Goal: Information Seeking & Learning: Find contact information

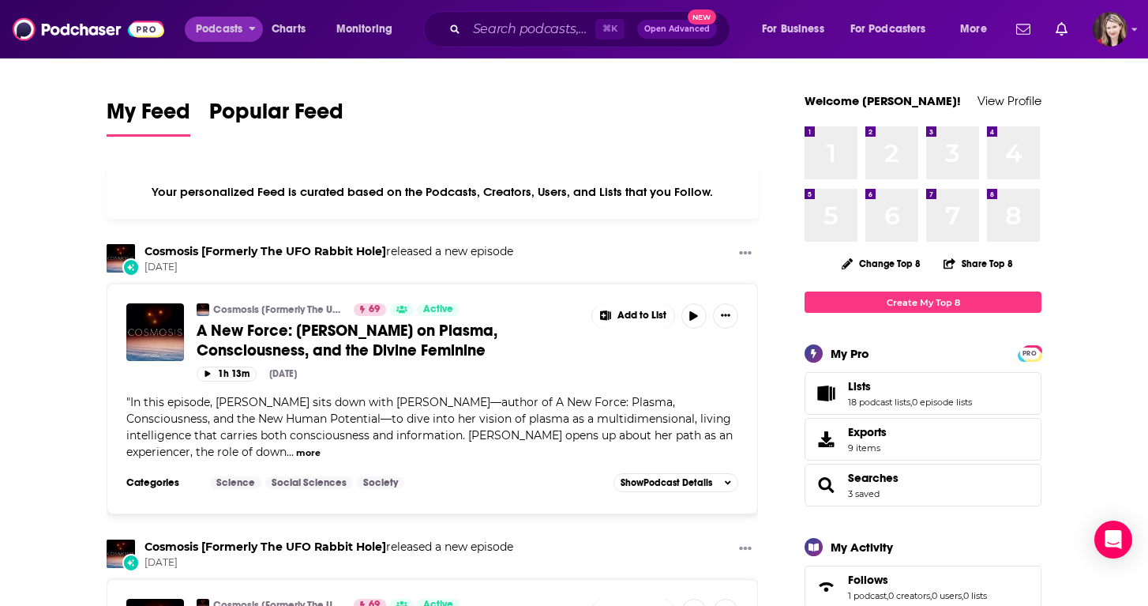
click at [219, 28] on span "Podcasts" at bounding box center [219, 29] width 47 height 22
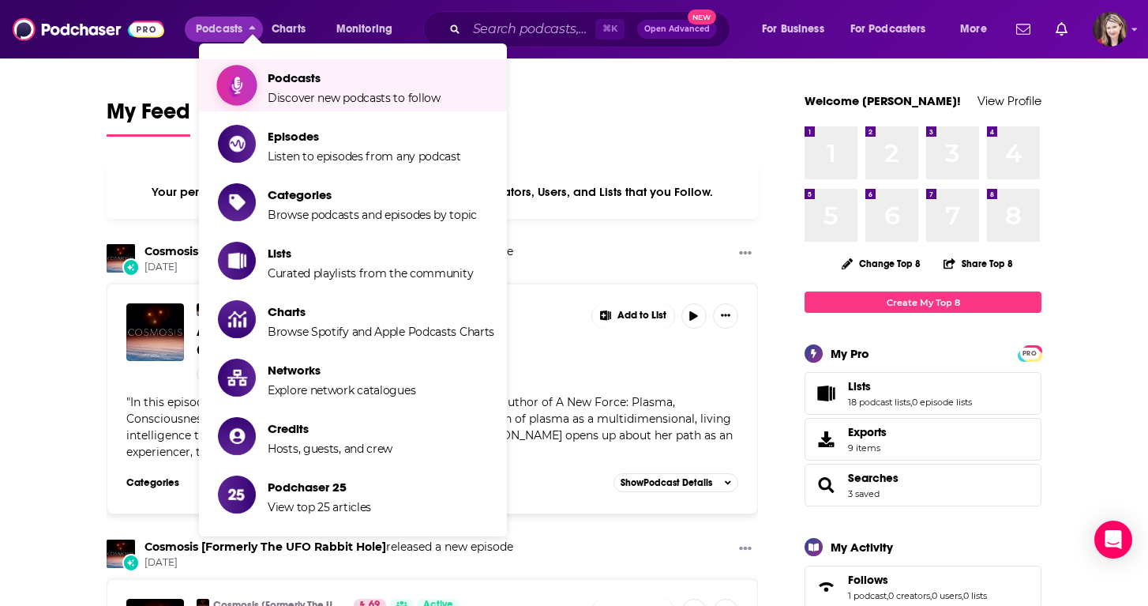
click at [299, 88] on span "Podcasts Discover new podcasts to follow" at bounding box center [354, 85] width 173 height 39
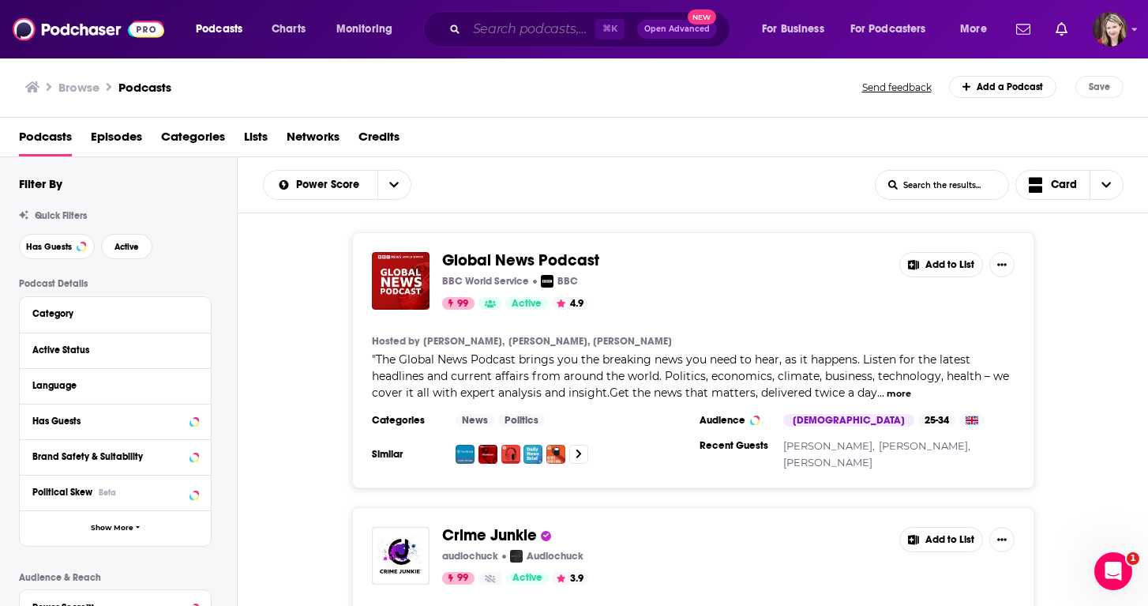
click at [478, 35] on input "Search podcasts, credits, & more..." at bounding box center [531, 29] width 129 height 25
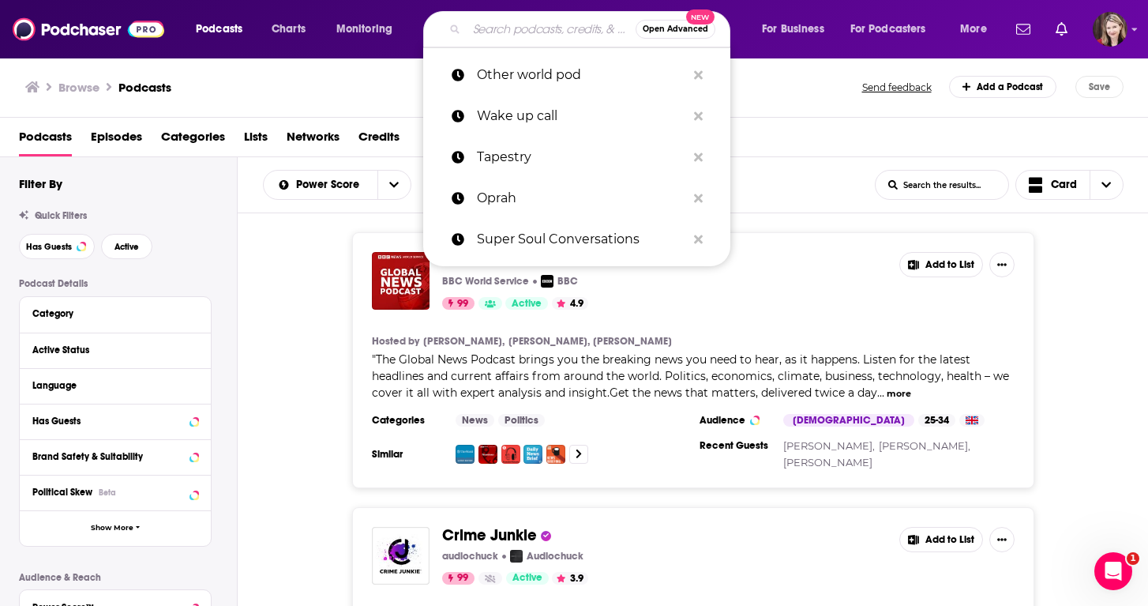
paste input "The Spiritual Forum Podcast"
type input "The Spiritual Forum Podcast"
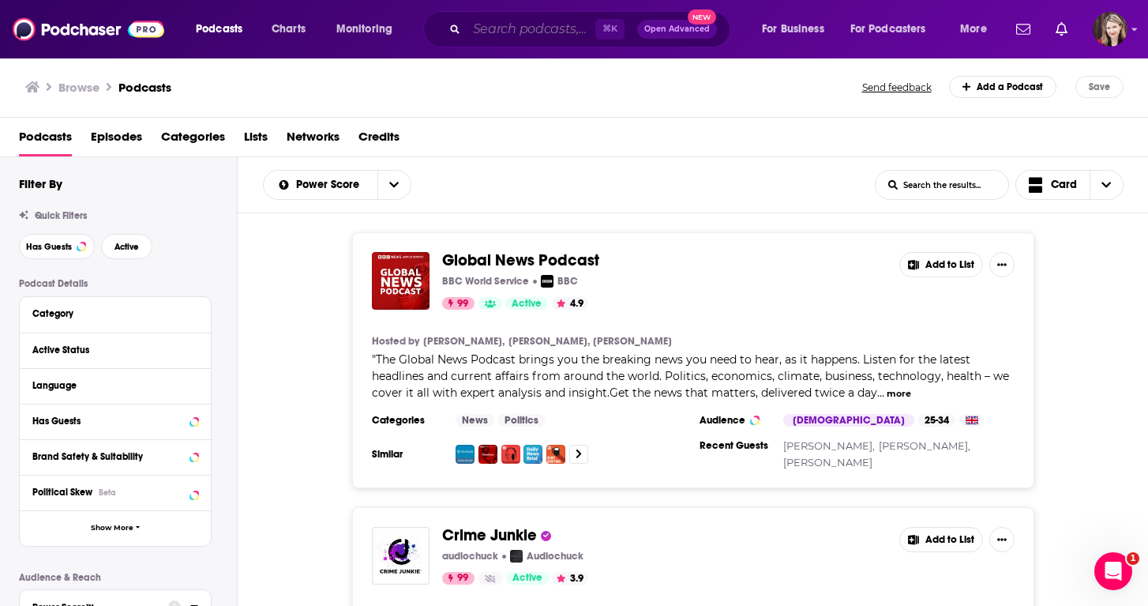
click at [490, 30] on input "Search podcasts, credits, & more..." at bounding box center [531, 29] width 129 height 25
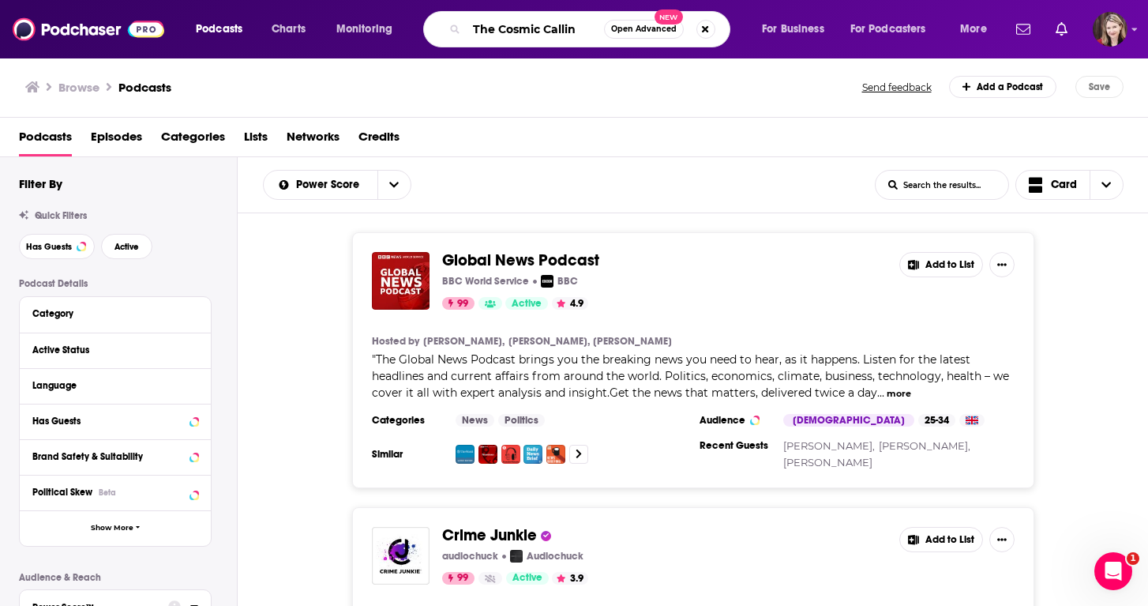
type input "The Cosmic Calling"
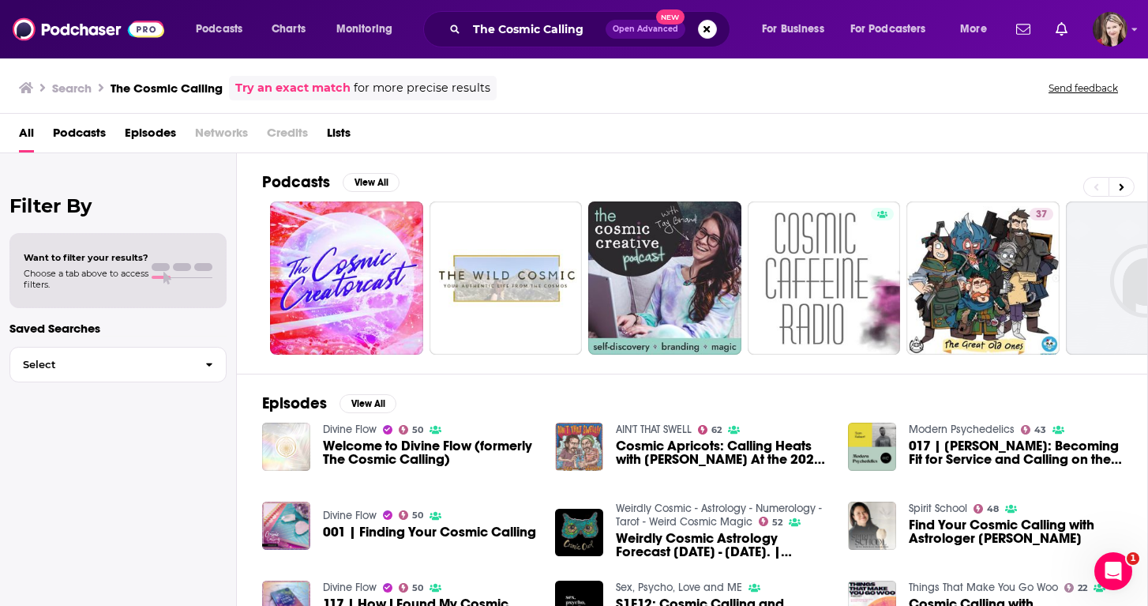
click at [283, 452] on img "Welcome to Divine Flow (formerly The Cosmic Calling)" at bounding box center [286, 446] width 48 height 48
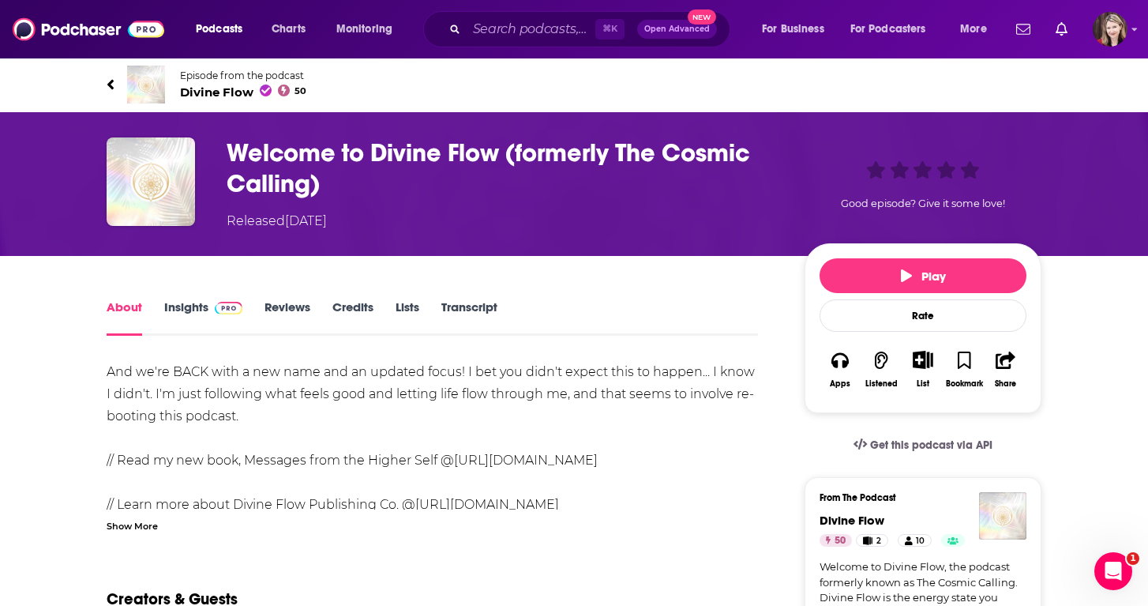
click at [167, 201] on img "Welcome to Divine Flow (formerly The Cosmic Calling)" at bounding box center [151, 181] width 88 height 88
click at [220, 32] on span "Podcasts" at bounding box center [219, 29] width 47 height 22
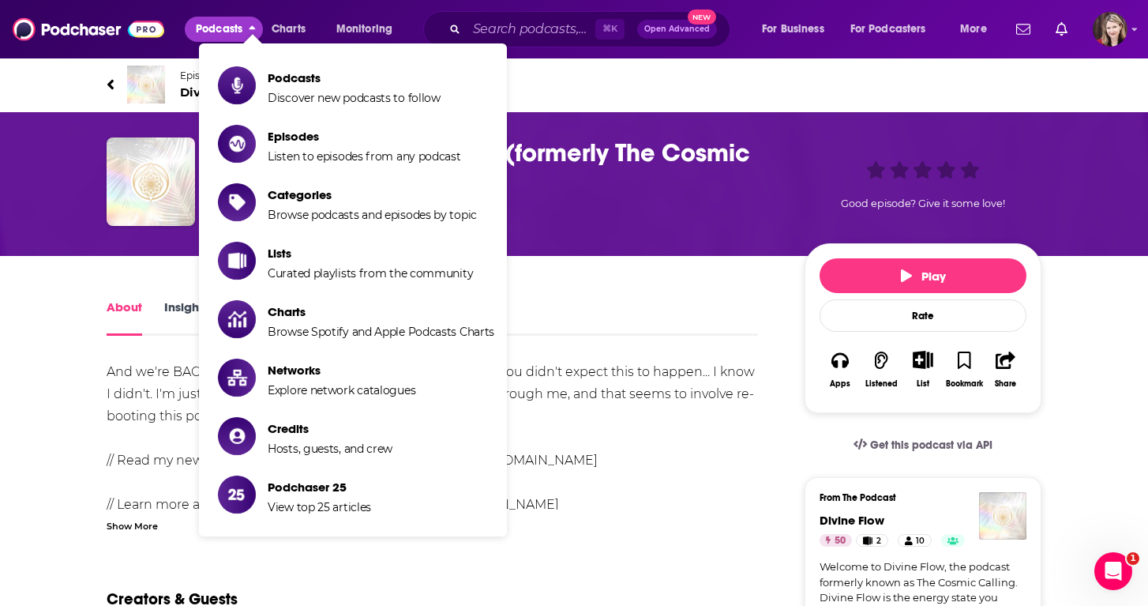
click at [133, 179] on img "Welcome to Divine Flow (formerly The Cosmic Calling)" at bounding box center [151, 181] width 88 height 88
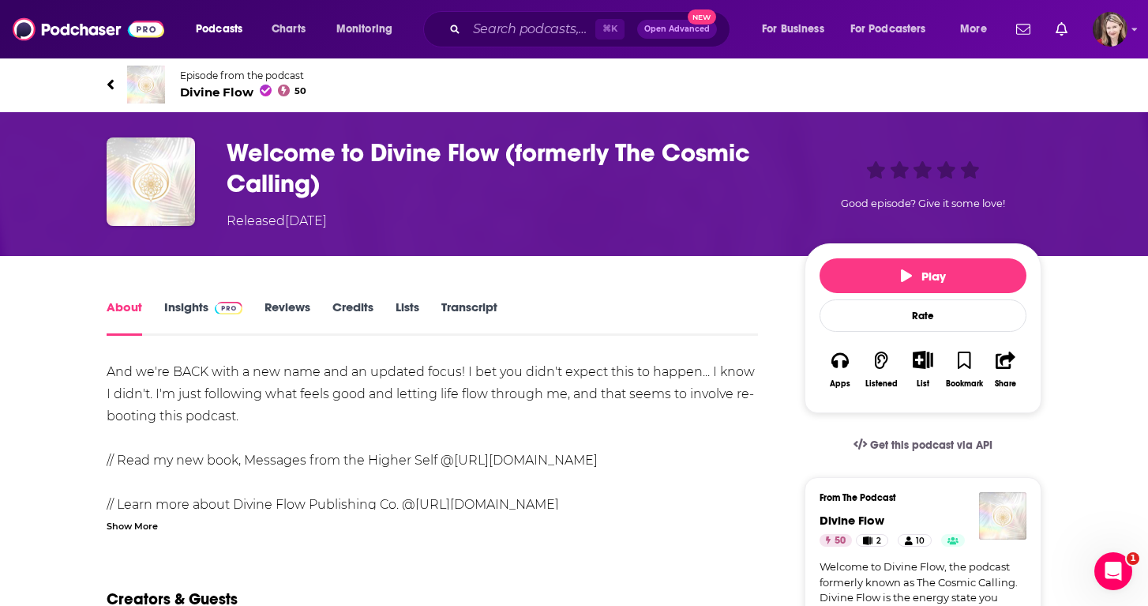
click at [371, 151] on h1 "Welcome to Divine Flow (formerly The Cosmic Calling)" at bounding box center [503, 168] width 553 height 62
click at [374, 150] on h1 "Welcome to Divine Flow (formerly The Cosmic Calling)" at bounding box center [503, 168] width 553 height 62
click at [475, 28] on input "Search podcasts, credits, & more..." at bounding box center [531, 29] width 129 height 25
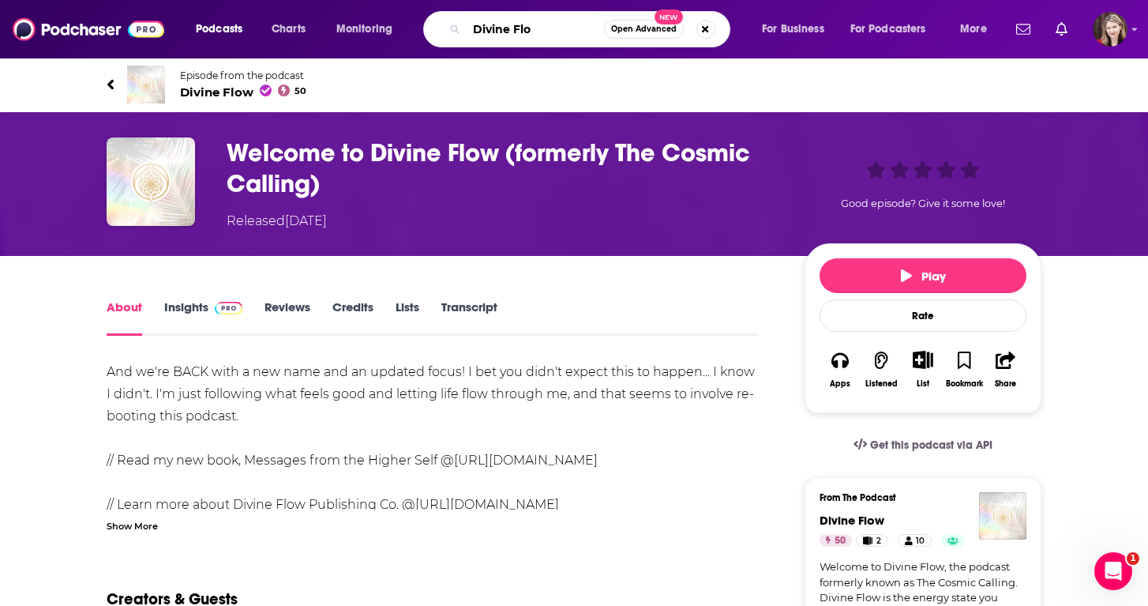
type input "Divine Flow"
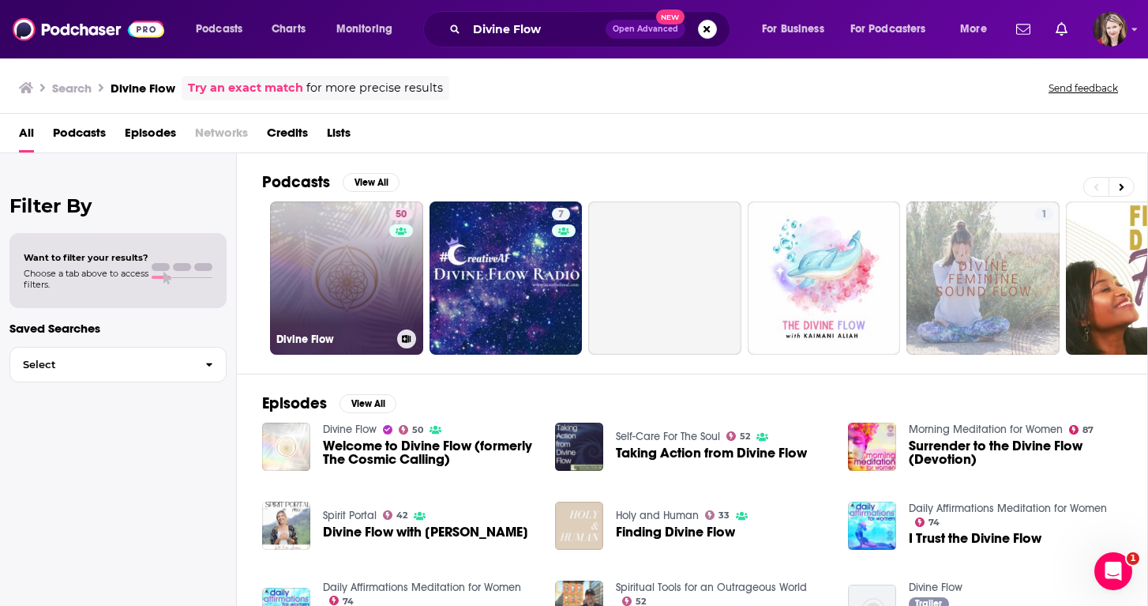
click at [340, 250] on link "50 Divine Flow" at bounding box center [346, 277] width 153 height 153
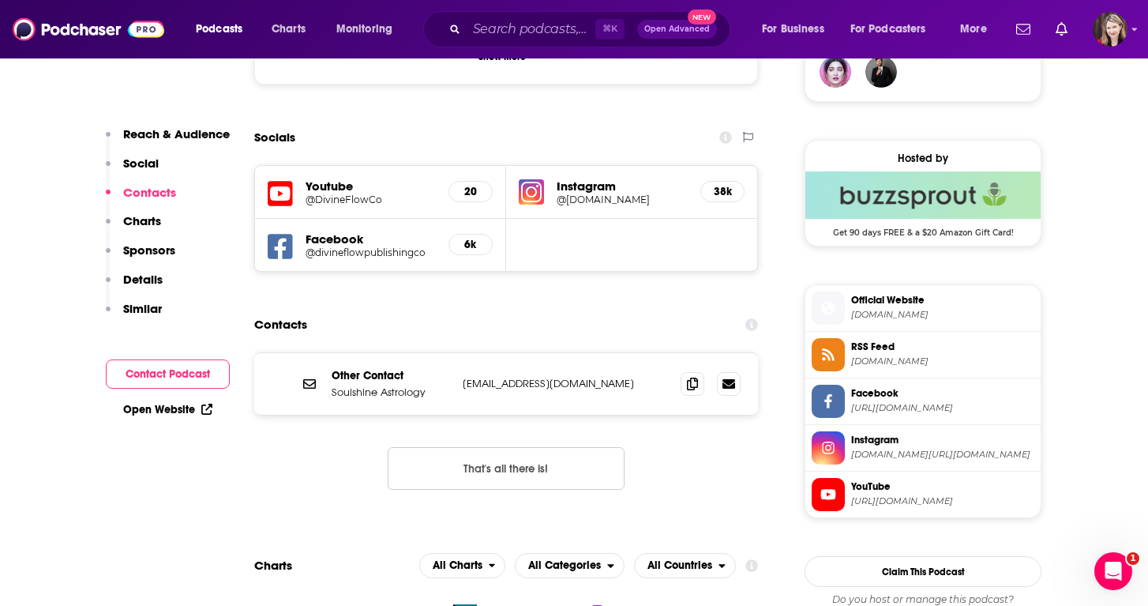
scroll to position [1201, 0]
click at [727, 376] on icon at bounding box center [728, 382] width 13 height 13
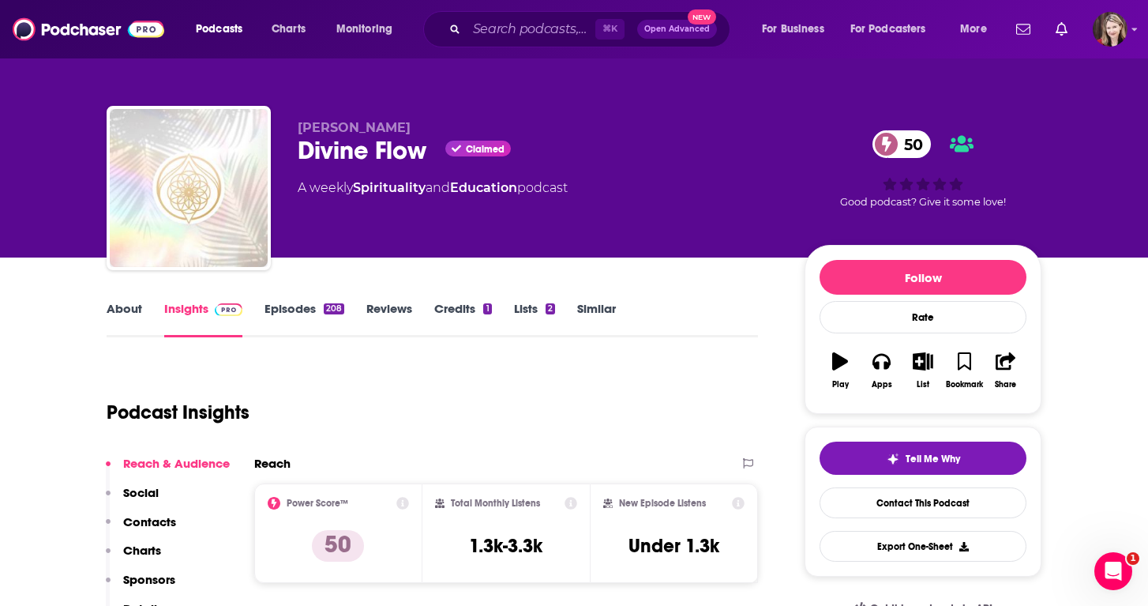
scroll to position [0, 0]
click at [123, 309] on link "About" at bounding box center [125, 319] width 36 height 36
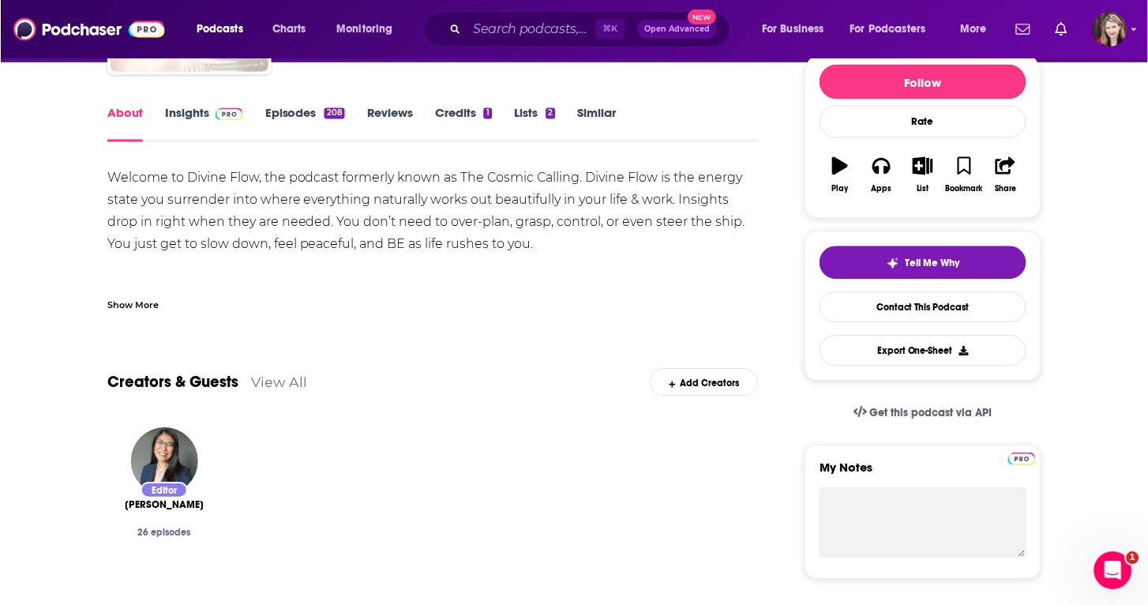
scroll to position [198, 0]
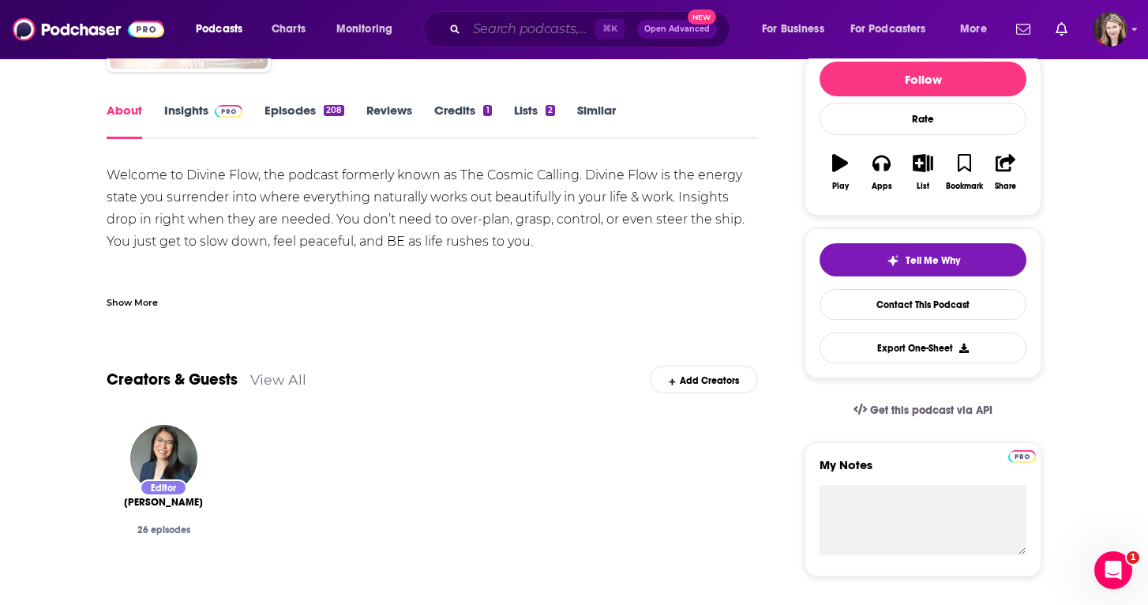
click at [494, 28] on input "Search podcasts, credits, & more..." at bounding box center [531, 29] width 129 height 25
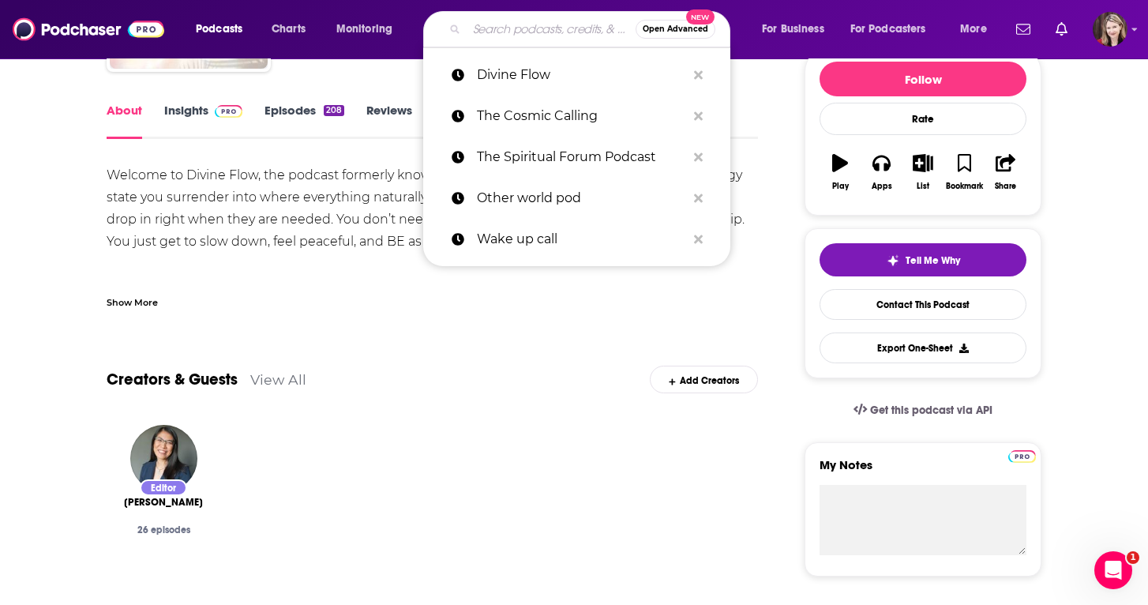
paste input "Mysterious Universe"
type input "Mysterious Universe"
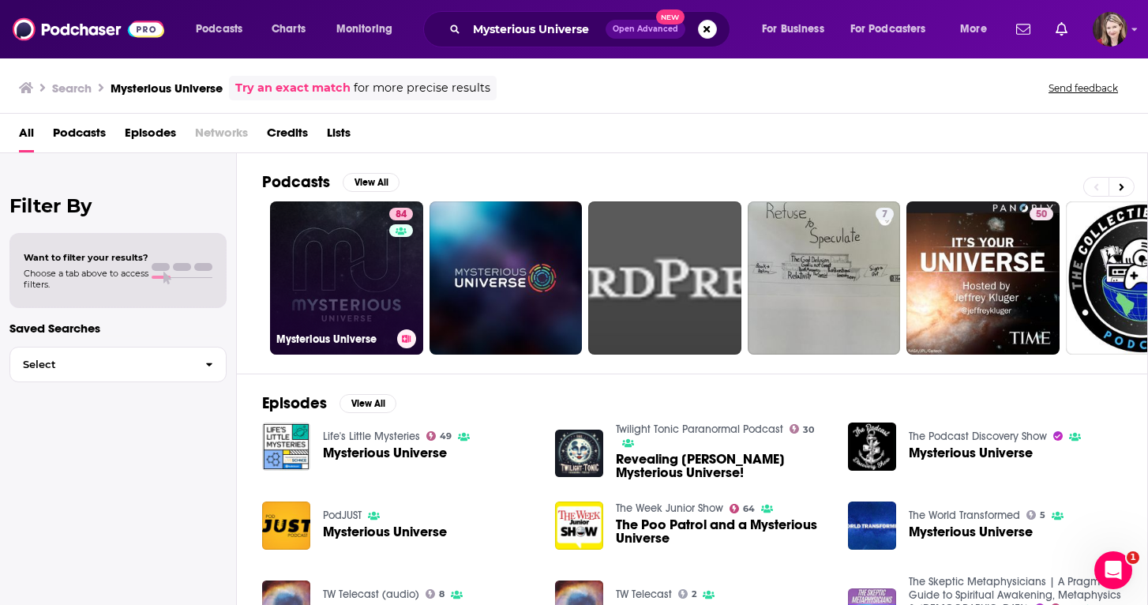
click at [341, 296] on link "84 Mysterious Universe" at bounding box center [346, 277] width 153 height 153
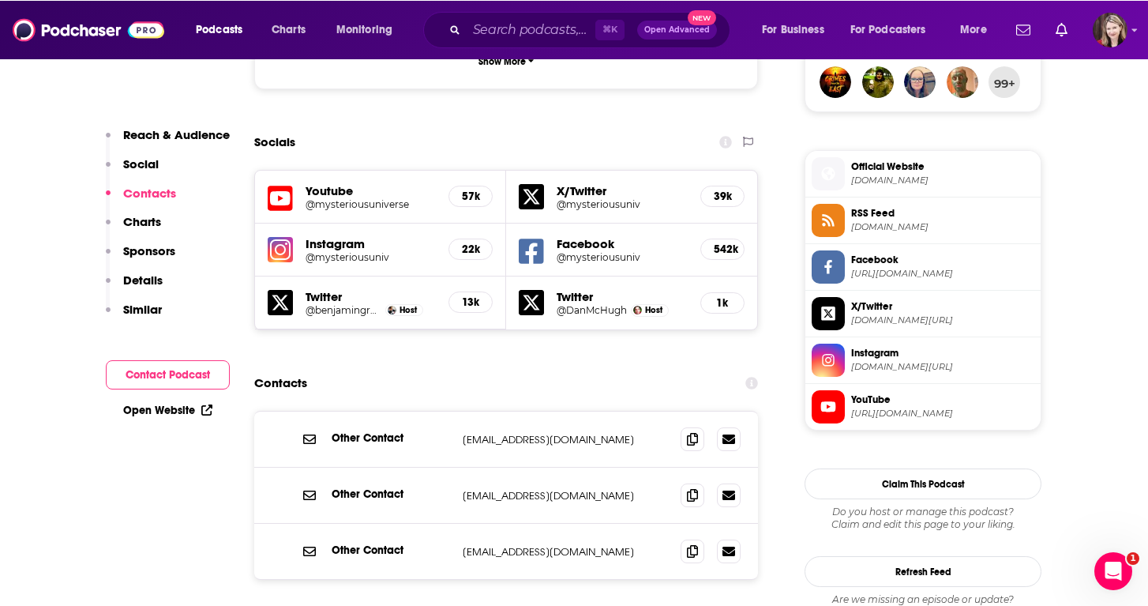
scroll to position [1195, 0]
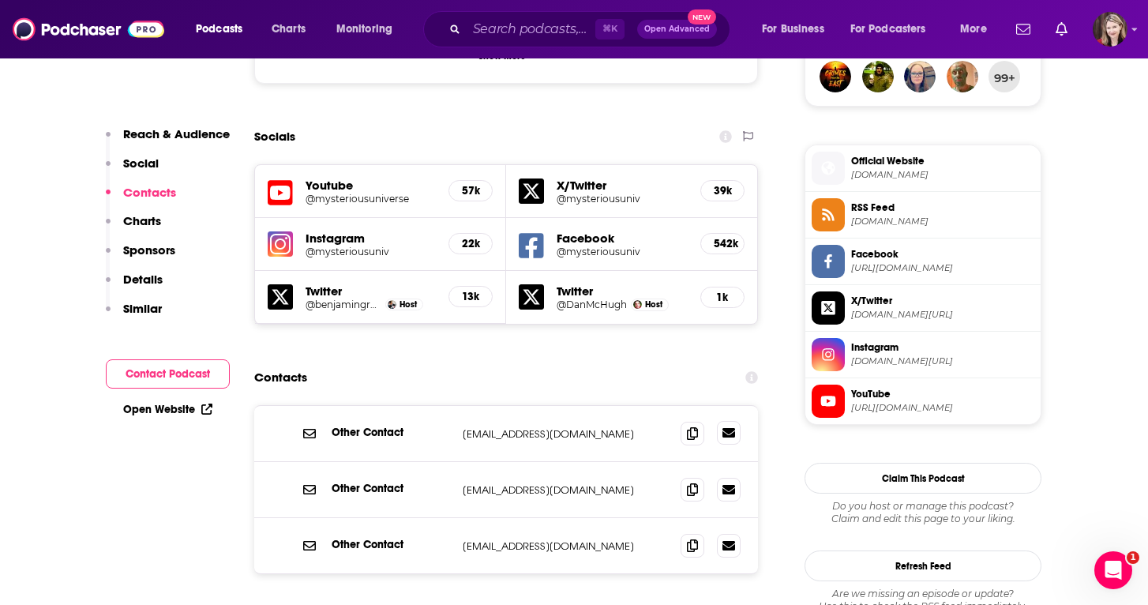
click at [726, 428] on icon at bounding box center [728, 432] width 13 height 9
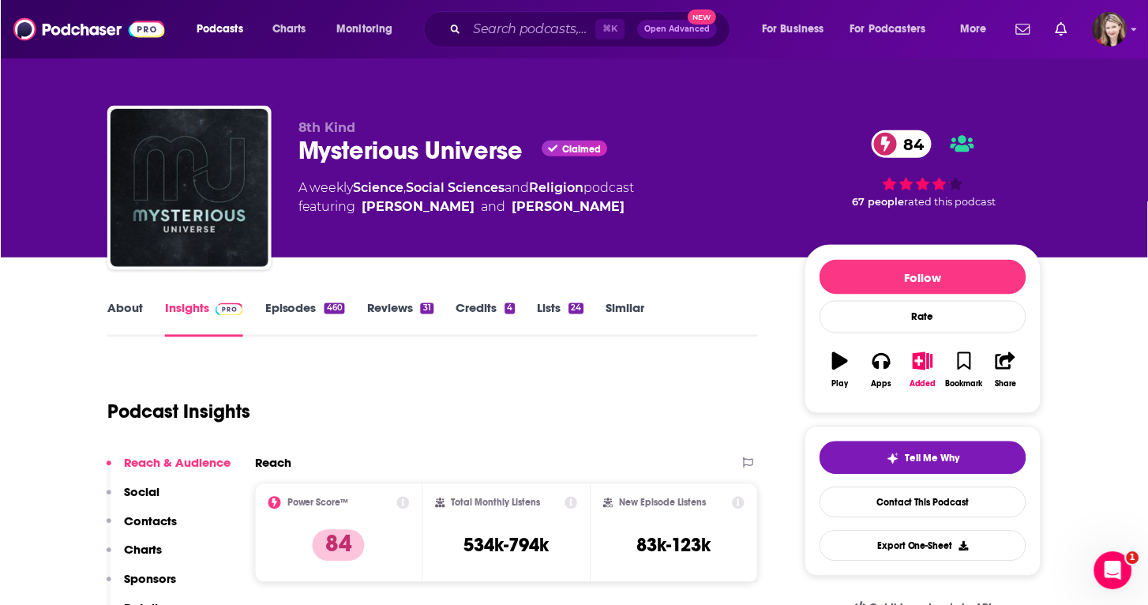
scroll to position [0, 0]
